Goal: Information Seeking & Learning: Learn about a topic

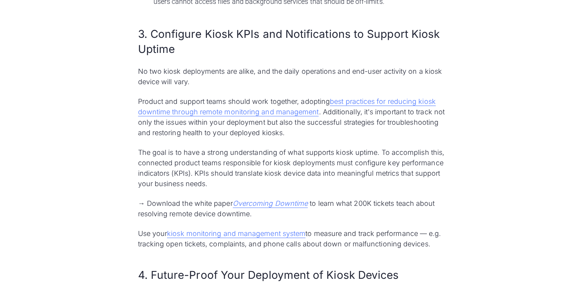
scroll to position [1083, 0]
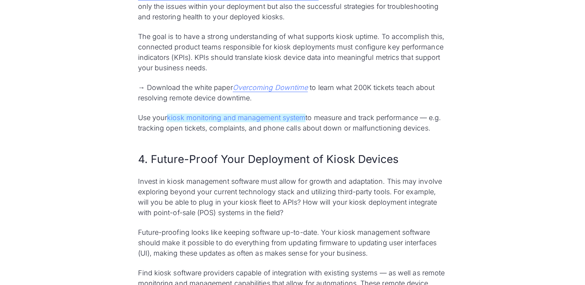
click at [295, 120] on link "kiosk monitoring and management system" at bounding box center [236, 118] width 138 height 9
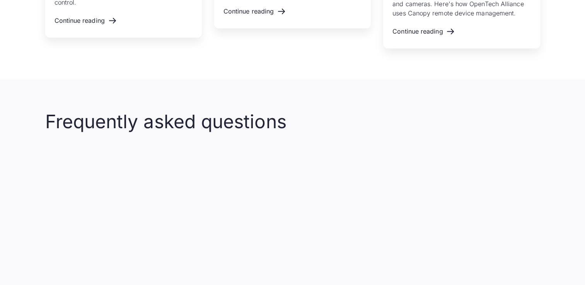
scroll to position [1818, 0]
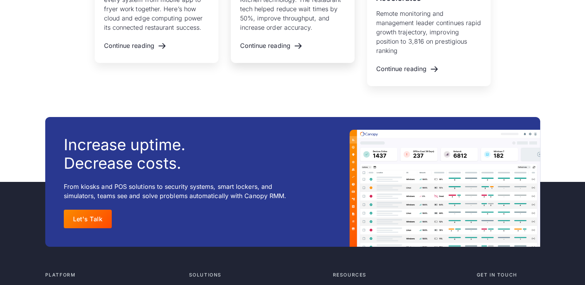
scroll to position [2696, 0]
